Goal: Find specific page/section: Find specific page/section

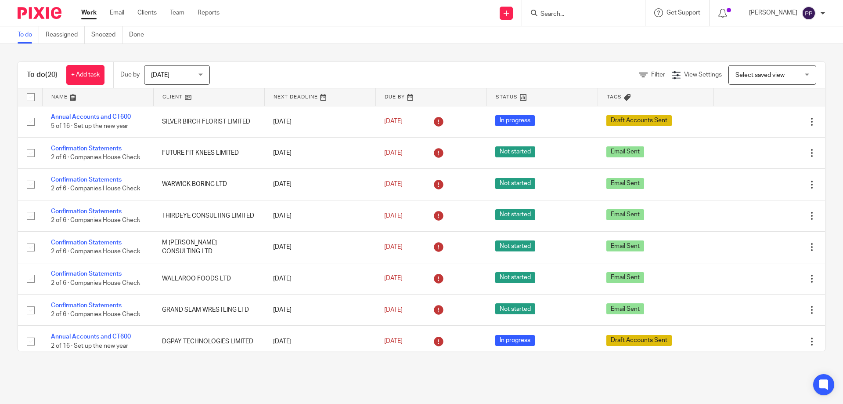
click at [577, 17] on input "Search" at bounding box center [579, 15] width 79 height 8
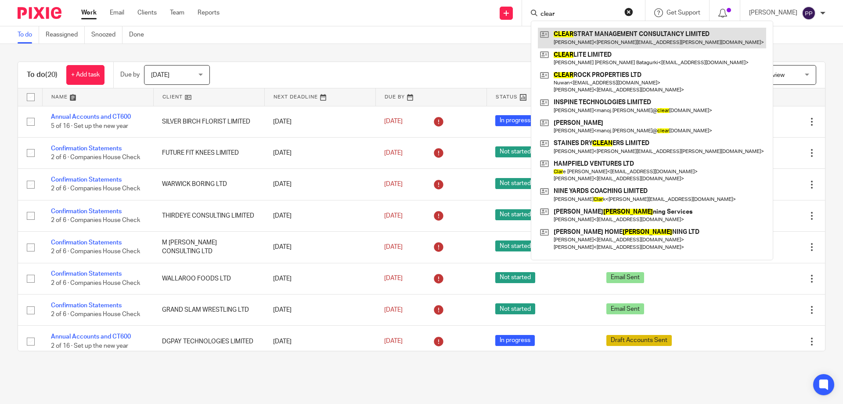
type input "clear"
click at [570, 29] on link at bounding box center [652, 38] width 228 height 20
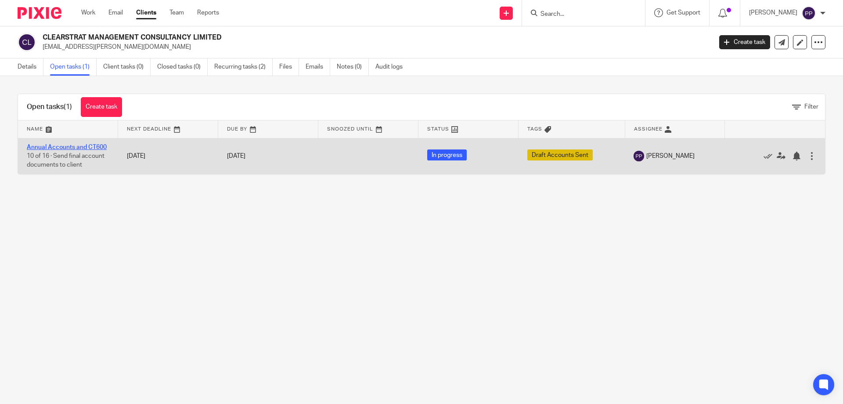
click at [75, 144] on link "Annual Accounts and CT600" at bounding box center [67, 147] width 80 height 6
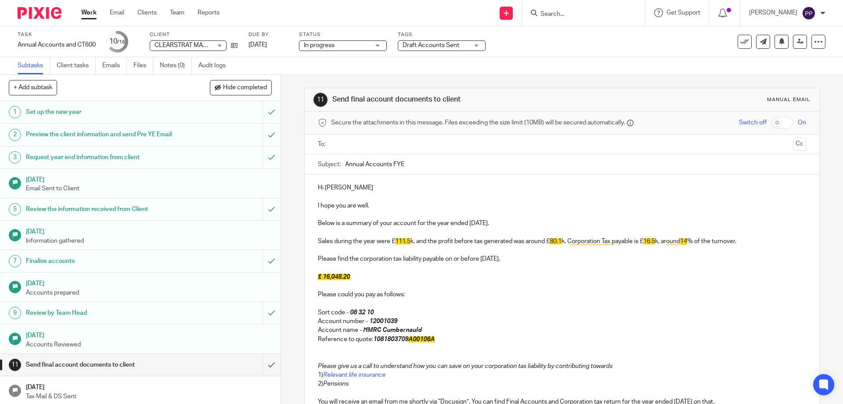
click at [589, 13] on input "Search" at bounding box center [579, 15] width 79 height 8
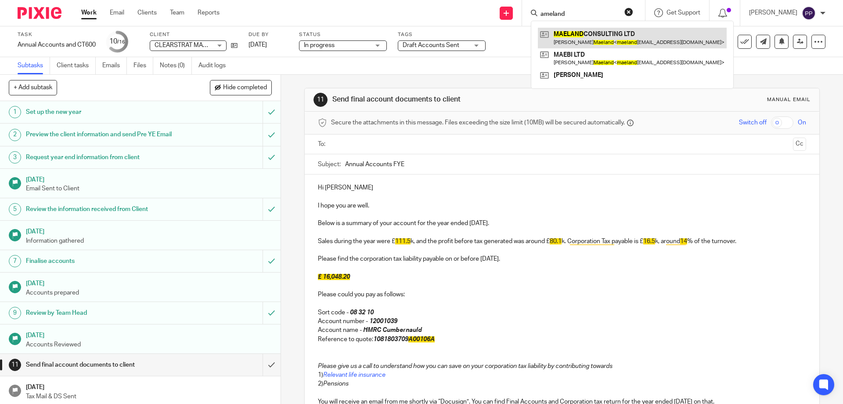
type input "ameland"
click at [580, 37] on link at bounding box center [632, 38] width 189 height 20
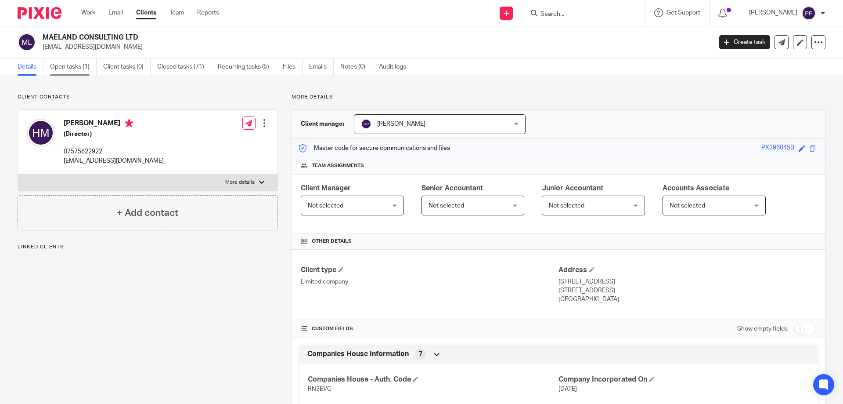
click at [86, 70] on link "Open tasks (1)" at bounding box center [73, 66] width 47 height 17
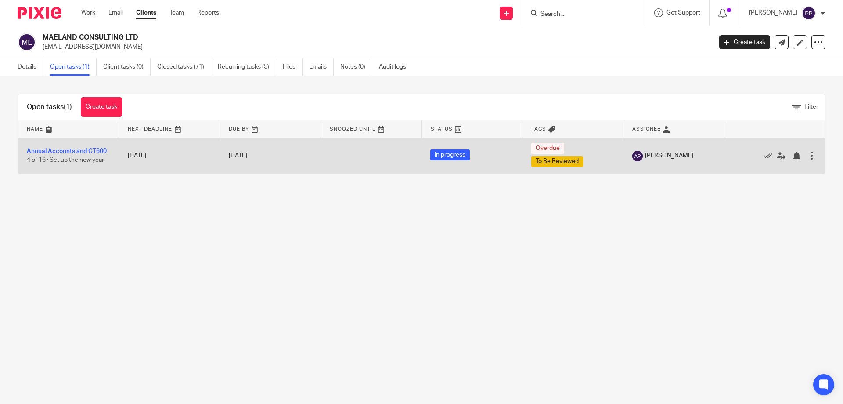
click at [61, 148] on td "Annual Accounts and CT600 4 of 16 · Set up the new year" at bounding box center [68, 156] width 101 height 36
click at [61, 148] on link "Annual Accounts and CT600" at bounding box center [67, 151] width 80 height 6
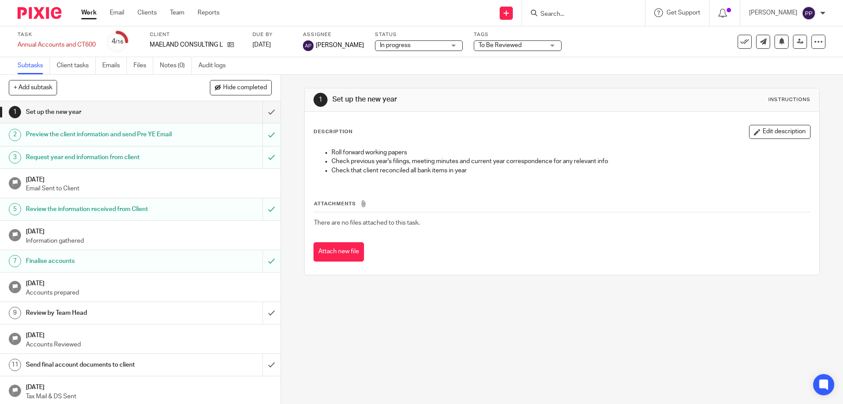
click at [551, 14] on input "Search" at bounding box center [579, 15] width 79 height 8
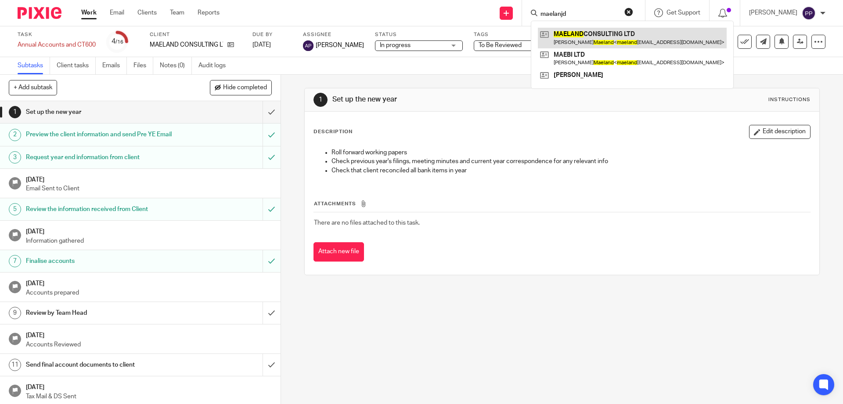
type input "maelanjd"
click at [625, 39] on link at bounding box center [632, 38] width 189 height 20
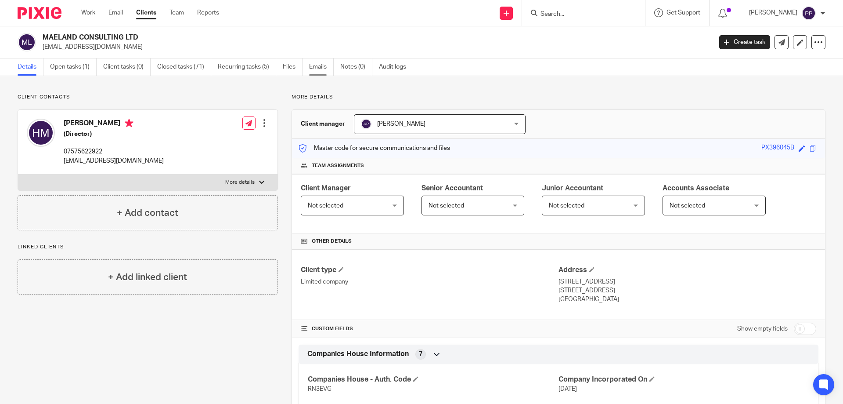
click at [319, 71] on link "Emails" at bounding box center [321, 66] width 25 height 17
